Goal: Entertainment & Leisure: Consume media (video, audio)

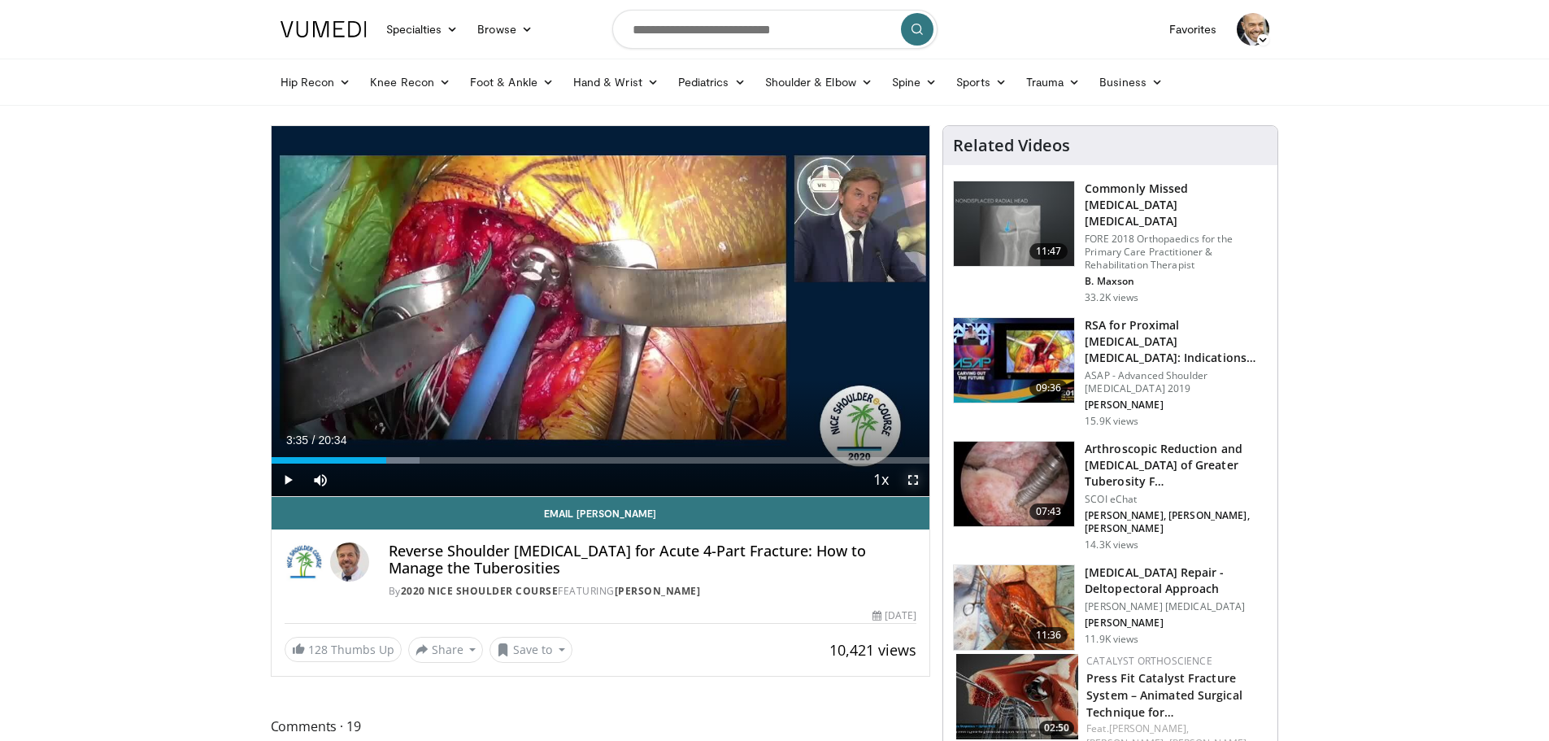
click at [910, 480] on span "Video Player" at bounding box center [913, 480] width 33 height 33
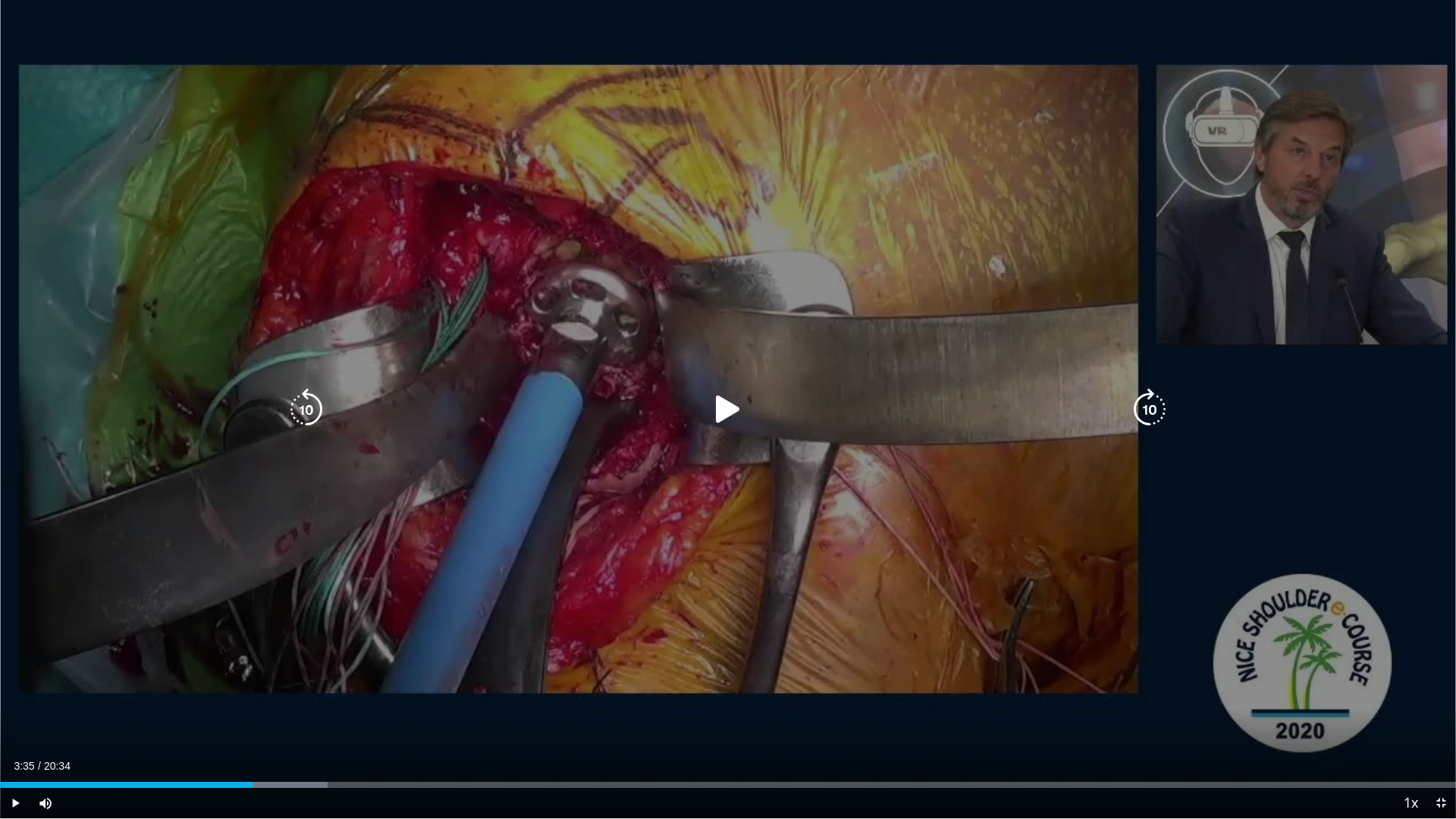
click at [720, 402] on icon "Video Player" at bounding box center [728, 410] width 43 height 43
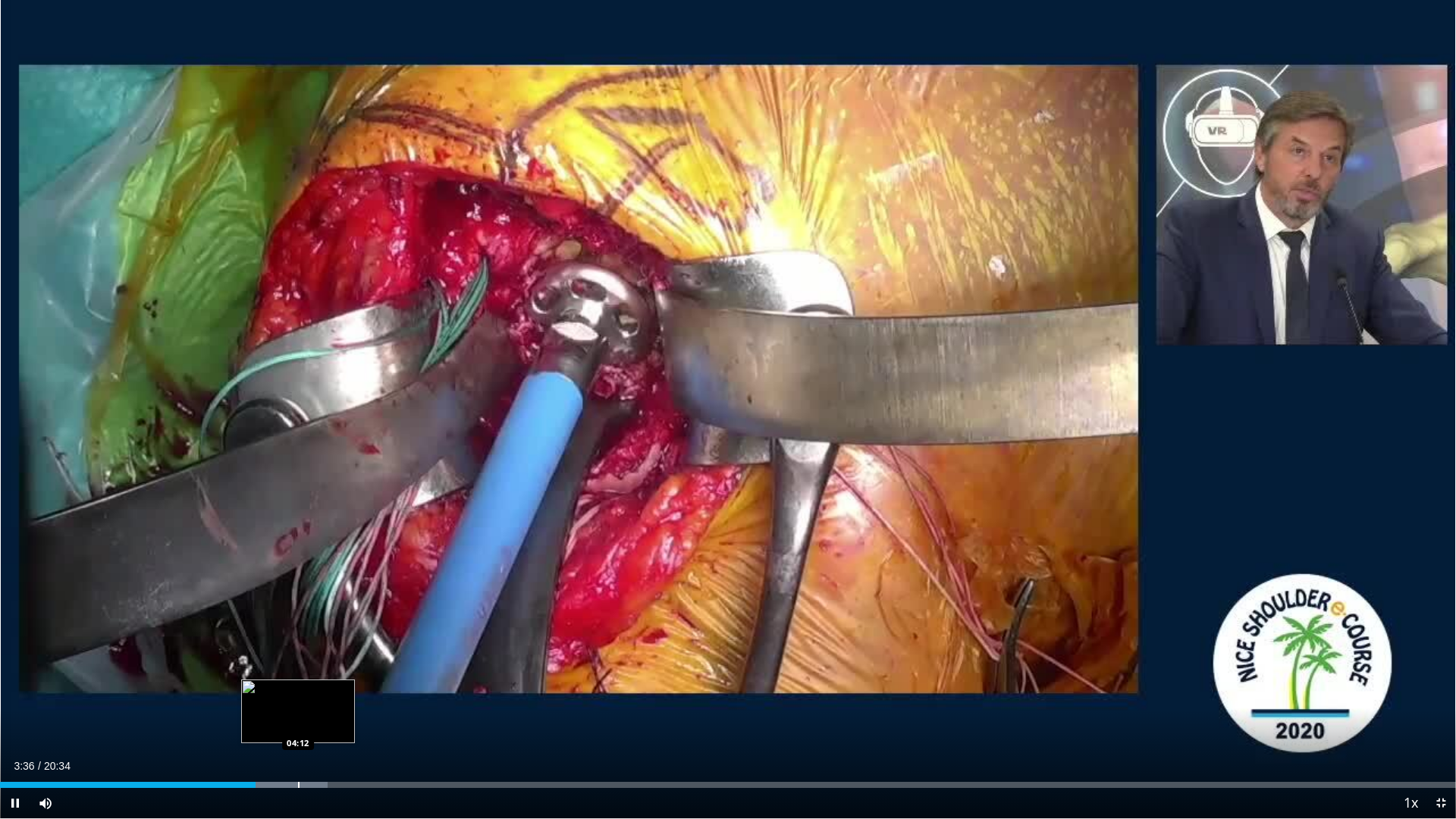
click at [298, 690] on div "Loaded : 22.50% 03:36 04:12" at bounding box center [728, 781] width 1456 height 14
click at [326, 690] on div "Loaded : 22.69% 04:35 04:35" at bounding box center [728, 781] width 1456 height 14
click at [373, 690] on div "Loaded : 25.93% 04:37 05:16" at bounding box center [728, 781] width 1456 height 14
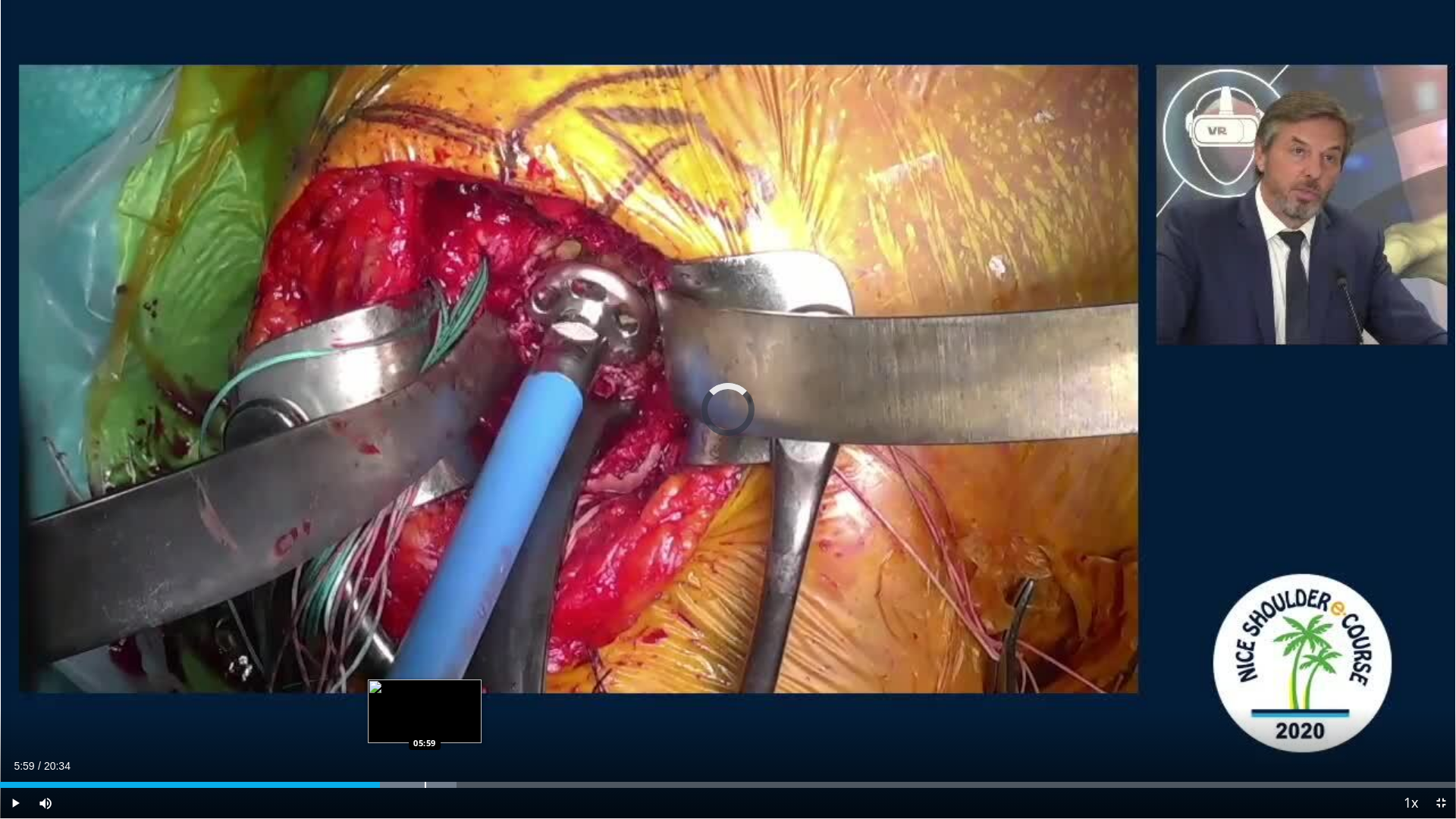
click at [424, 690] on div "Progress Bar" at bounding box center [425, 784] width 2 height 7
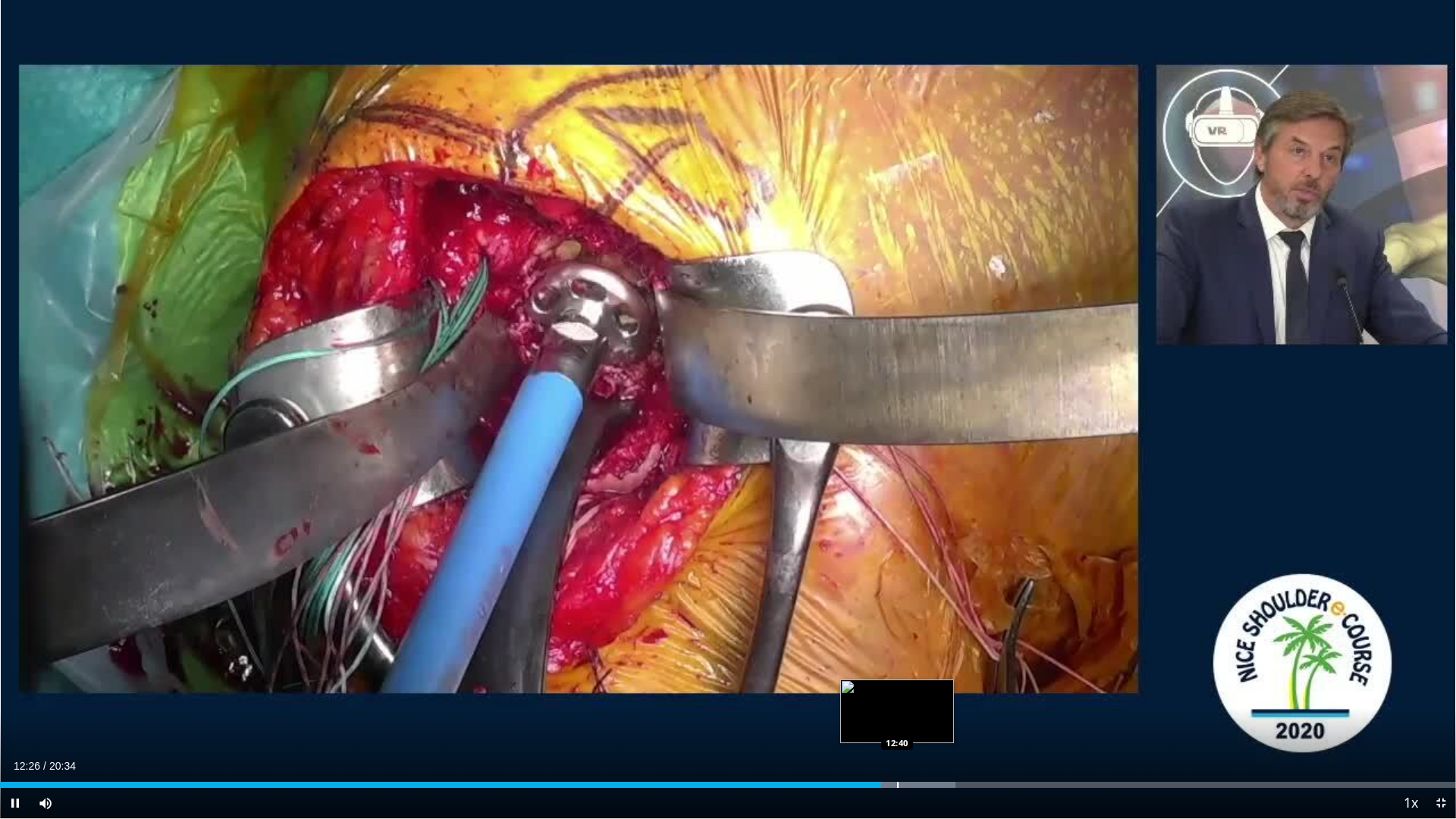
click at [897, 690] on div "Progress Bar" at bounding box center [898, 784] width 2 height 7
click at [916, 690] on div "Progress Bar" at bounding box center [917, 784] width 2 height 7
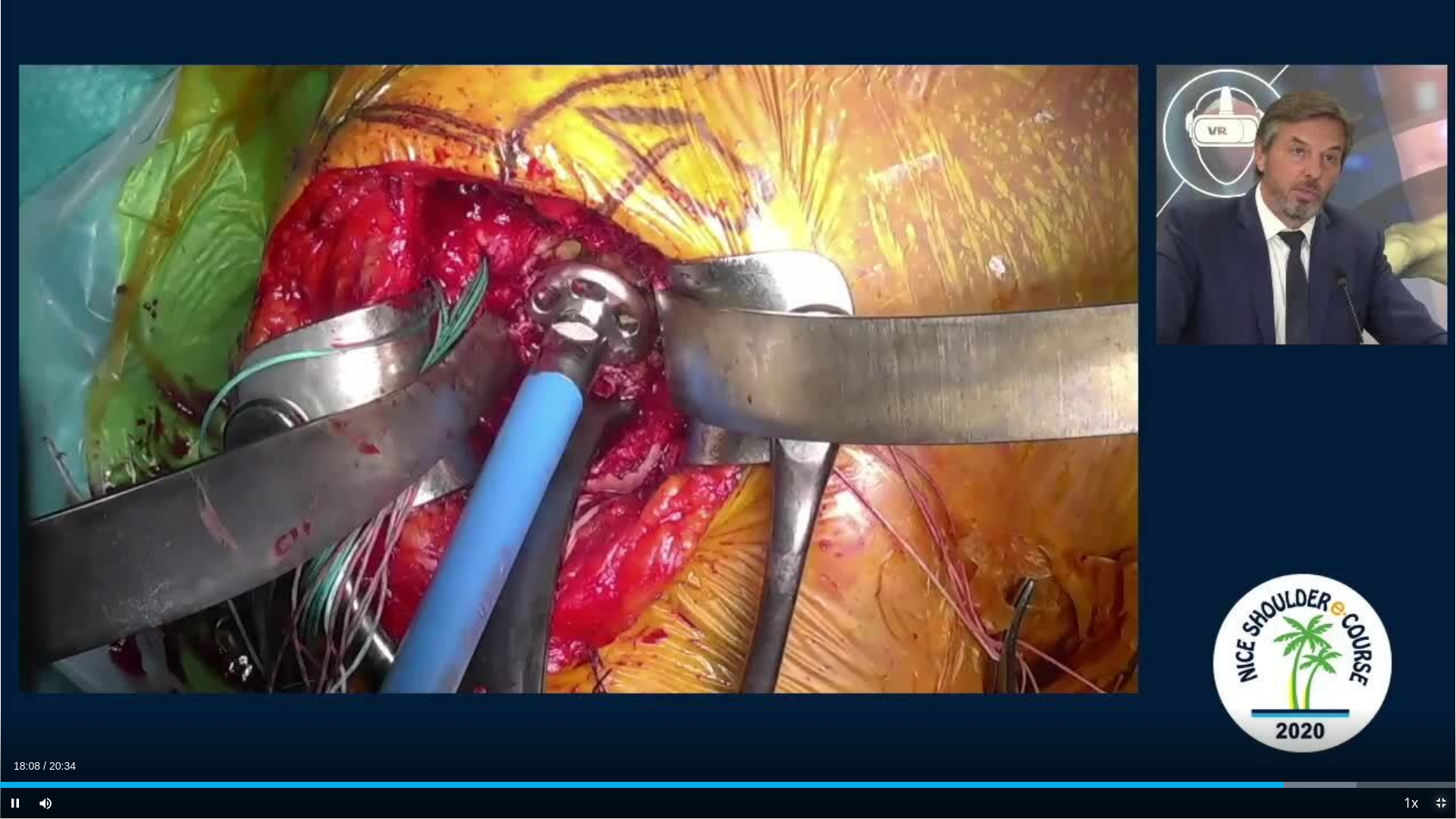
click at [1443, 690] on span "Video Player" at bounding box center [1441, 803] width 31 height 31
